Goal: Information Seeking & Learning: Learn about a topic

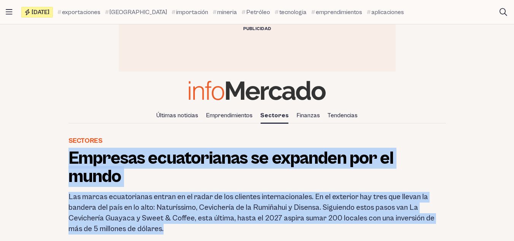
drag, startPoint x: 65, startPoint y: 155, endPoint x: 194, endPoint y: 228, distance: 147.3
click at [194, 228] on header "Sectores Empresas ecuatorianas se expanden por el mundo Las marcas ecuatorianas…" at bounding box center [256, 191] width 389 height 113
copy header "Empresas ecuatorianas se expanden por el mundo Las marcas ecuatorianas entran e…"
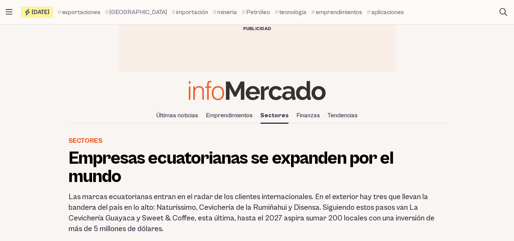
click at [54, 79] on header "[DATE] exportaciones [GEOGRAPHIC_DATA] importación mineria Petróleo tecnologia …" at bounding box center [257, 73] width 514 height 99
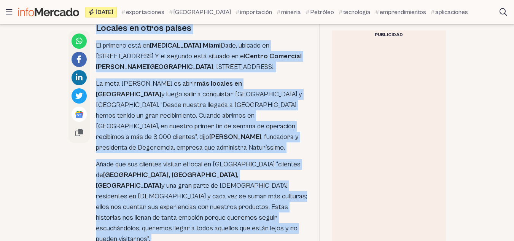
scroll to position [584, 0]
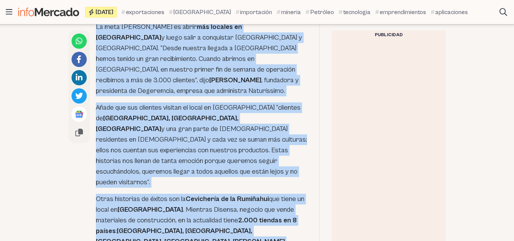
drag, startPoint x: 94, startPoint y: 65, endPoint x: 251, endPoint y: 206, distance: 211.1
click at [251, 206] on div "El éxito está en promover los sabores ecuatorianos , que en algunos casos está …" at bounding box center [187, 210] width 238 height 668
copy div "El éxito está en promover los sabores ecuatorianos , que en algunos casos está …"
